Goal: Find specific page/section: Find specific page/section

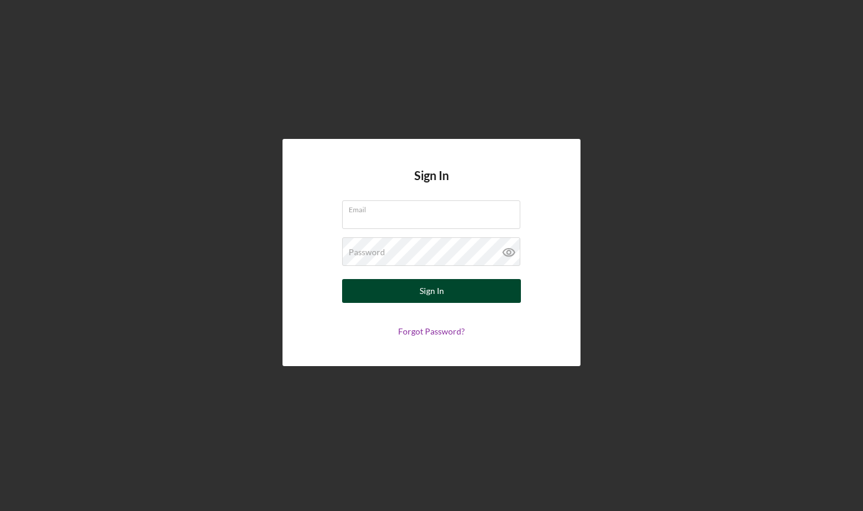
type input "[EMAIL_ADDRESS][DOMAIN_NAME]"
click at [400, 287] on button "Sign In" at bounding box center [431, 291] width 179 height 24
